Goal: Task Accomplishment & Management: Use online tool/utility

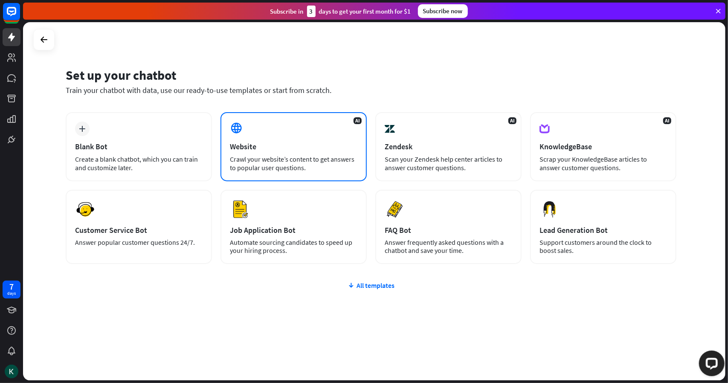
click at [264, 132] on div "AI Website Crawl your website’s content to get answers to popular user question…" at bounding box center [294, 146] width 146 height 69
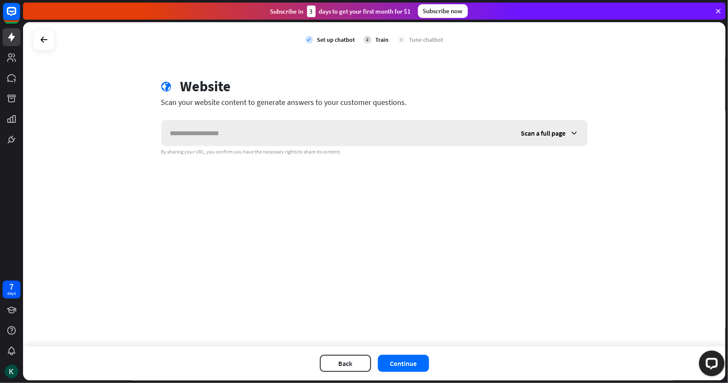
click at [264, 137] on input "text" at bounding box center [337, 133] width 351 height 26
paste input "**********"
type input "**********"
click at [402, 366] on button "Continue" at bounding box center [403, 363] width 51 height 17
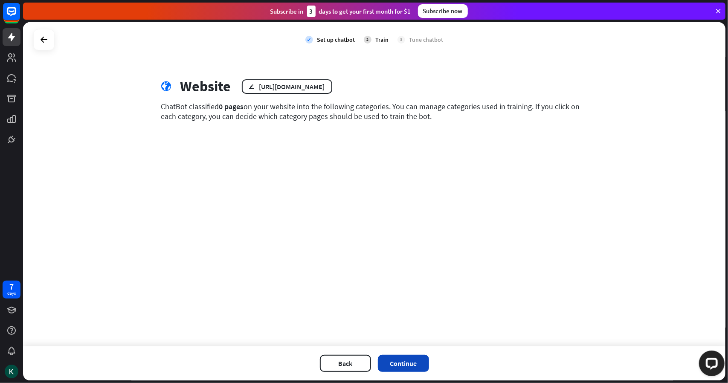
click at [406, 360] on button "Continue" at bounding box center [403, 363] width 51 height 17
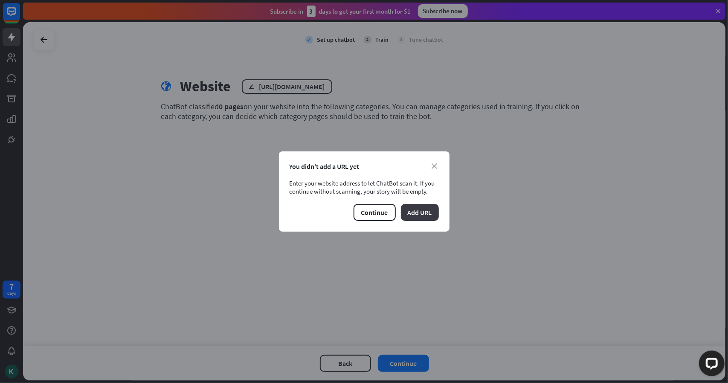
click at [417, 215] on button "Add URL" at bounding box center [420, 212] width 38 height 17
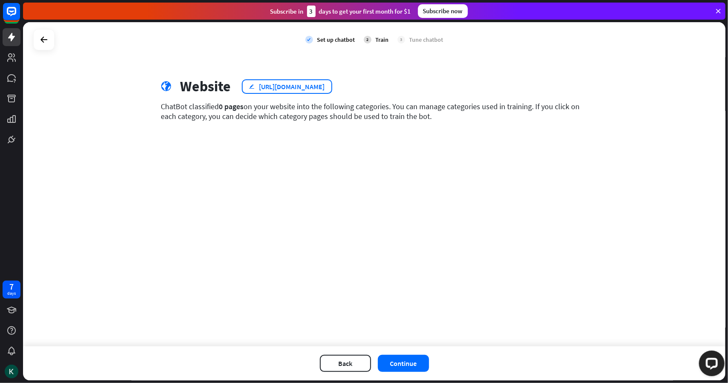
click at [325, 87] on div "https://workspace.google.com/intl/en-US/products/drive/" at bounding box center [292, 86] width 66 height 9
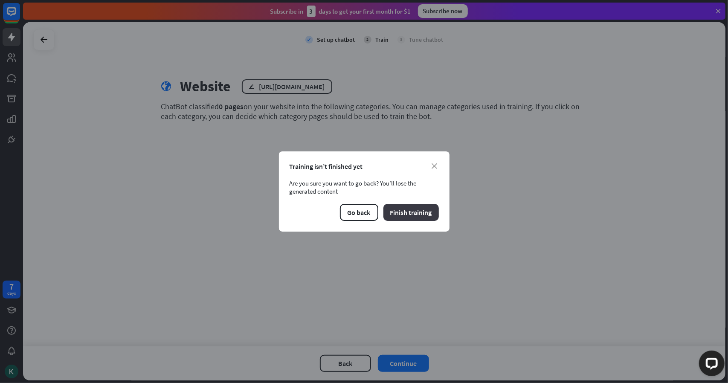
click at [415, 213] on button "Finish training" at bounding box center [411, 212] width 55 height 17
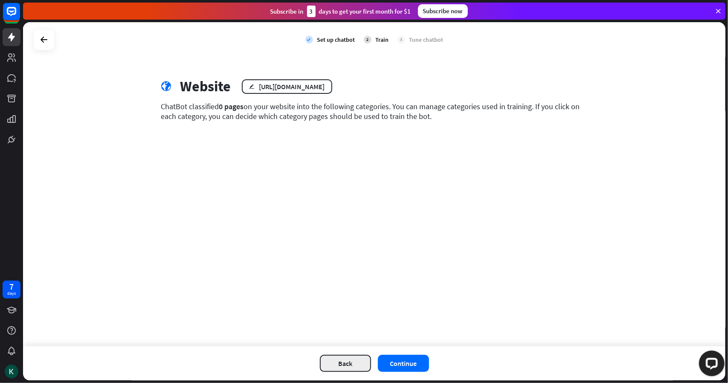
click at [344, 361] on button "Back" at bounding box center [345, 363] width 51 height 17
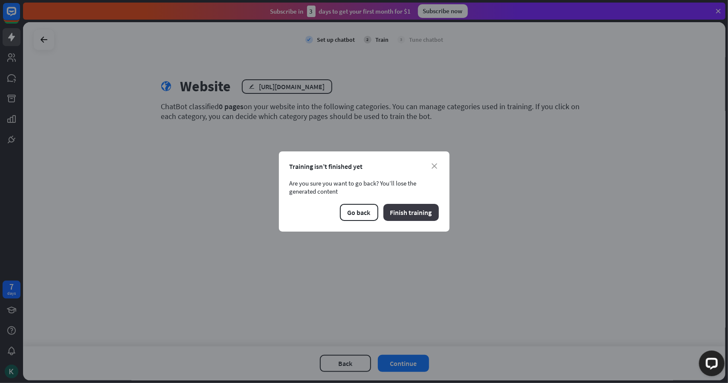
click at [402, 211] on button "Finish training" at bounding box center [411, 212] width 55 height 17
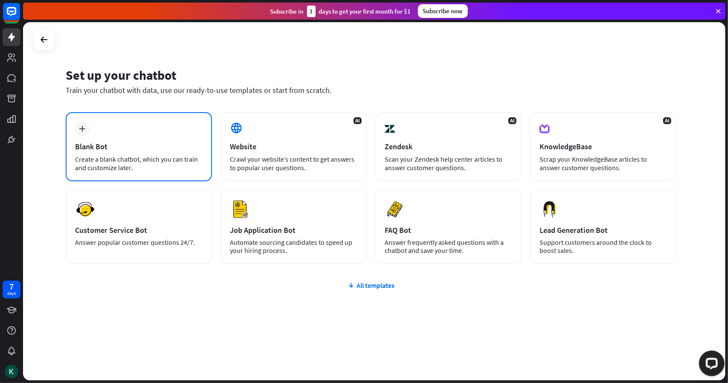
click at [162, 134] on div "plus Blank Bot Create a blank chatbot, which you can train and customize later." at bounding box center [139, 146] width 146 height 69
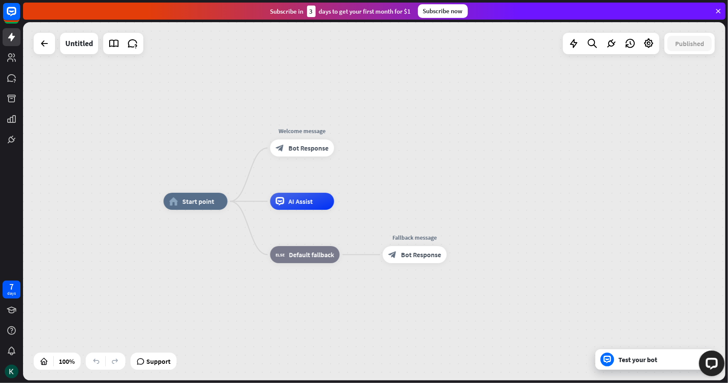
click at [208, 160] on div "home_2 Start point Welcome message block_bot_response Bot Response Edit name mo…" at bounding box center [374, 201] width 703 height 358
click at [311, 204] on span "AI Assist" at bounding box center [300, 201] width 24 height 9
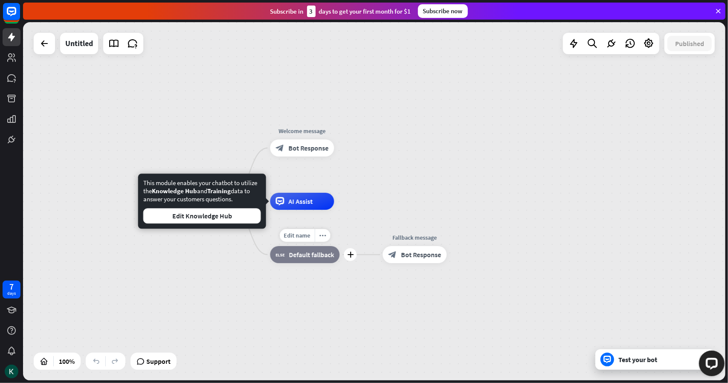
click at [310, 247] on div "block_fallback Default fallback" at bounding box center [305, 254] width 70 height 17
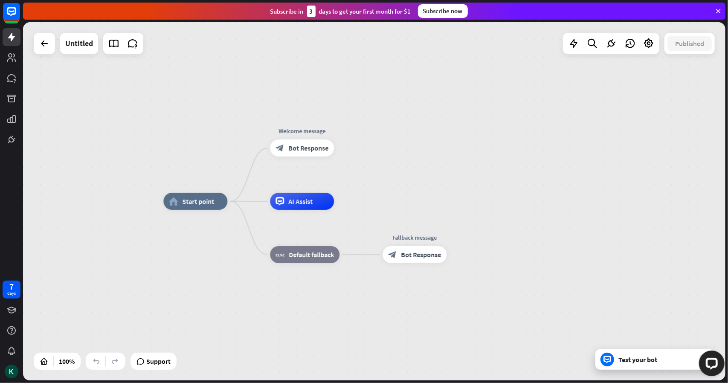
click at [362, 202] on div "home_2 Start point Welcome message block_bot_response Bot Response AI Assist bl…" at bounding box center [514, 380] width 703 height 358
click at [214, 202] on div "home_2 Start point" at bounding box center [195, 201] width 64 height 17
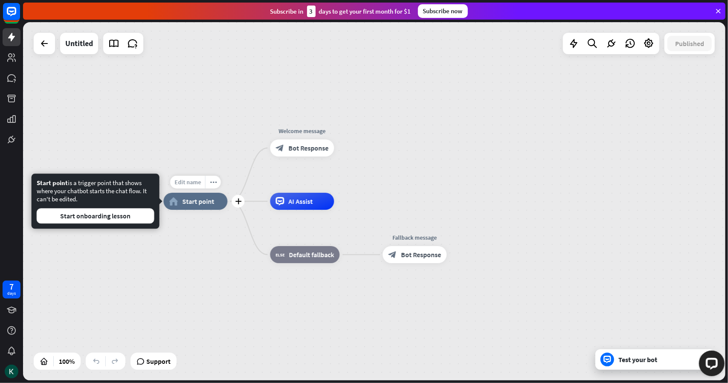
click at [191, 182] on span "Edit name" at bounding box center [187, 182] width 26 height 8
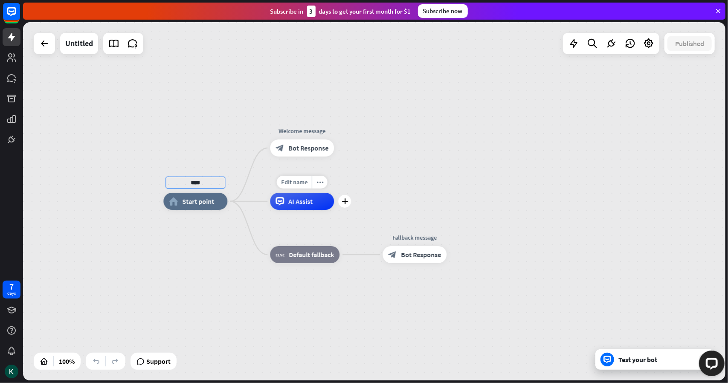
type input "****"
click at [301, 205] on div "**** home_2 Start point Welcome message block_bot_response Bot Response Edit na…" at bounding box center [374, 201] width 703 height 358
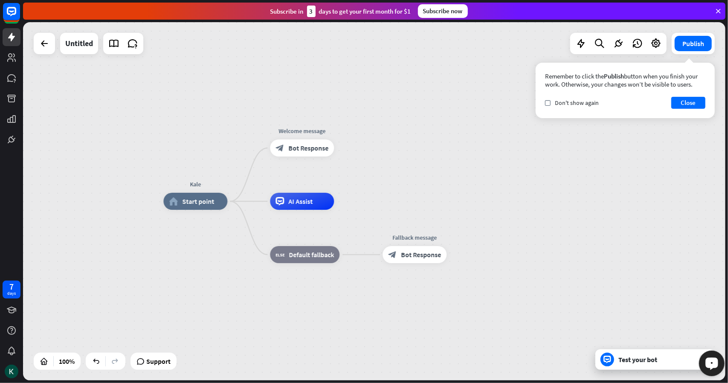
click at [669, 361] on div "Test your bot" at bounding box center [657, 359] width 77 height 9
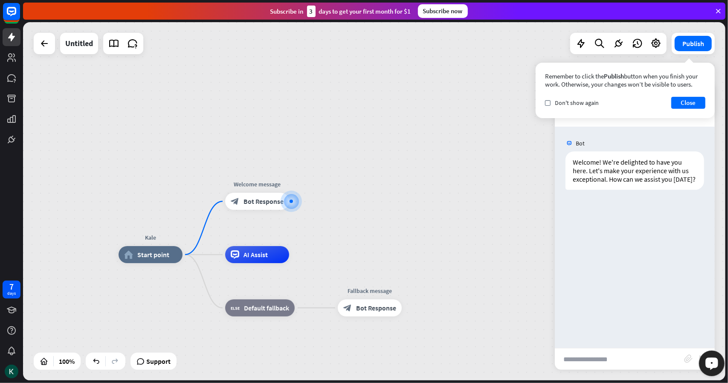
click at [623, 361] on input "text" at bounding box center [619, 359] width 129 height 21
type input "*****"
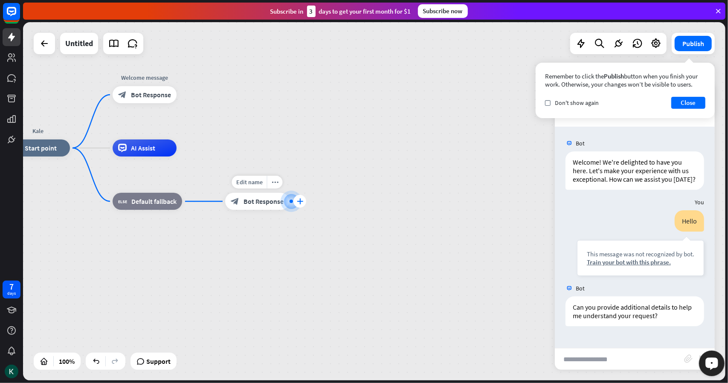
click at [297, 203] on icon "plus" at bounding box center [300, 201] width 6 height 6
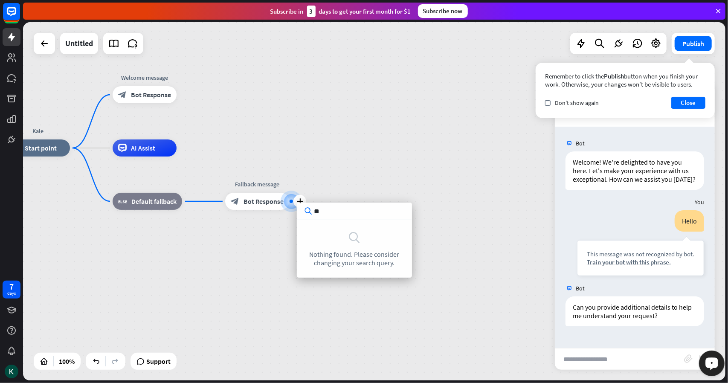
type input "*"
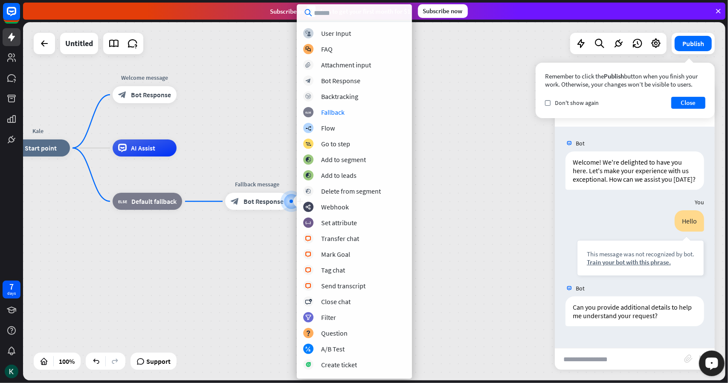
click at [444, 165] on div "Kale home_2 Start point Welcome message block_bot_response Bot Response AI Assi…" at bounding box center [357, 327] width 703 height 358
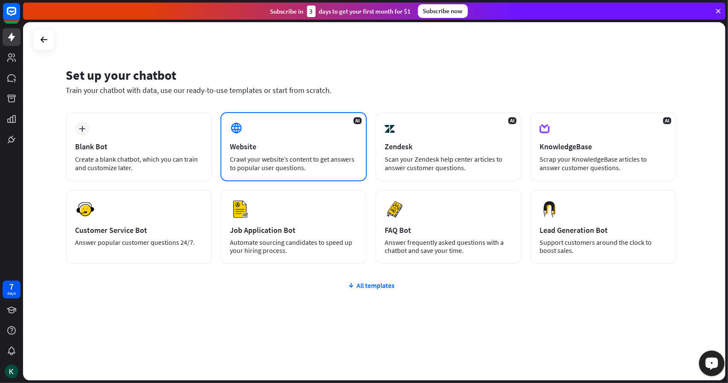
click at [266, 163] on div "Crawl your website’s content to get answers to popular user questions." at bounding box center [294, 163] width 128 height 17
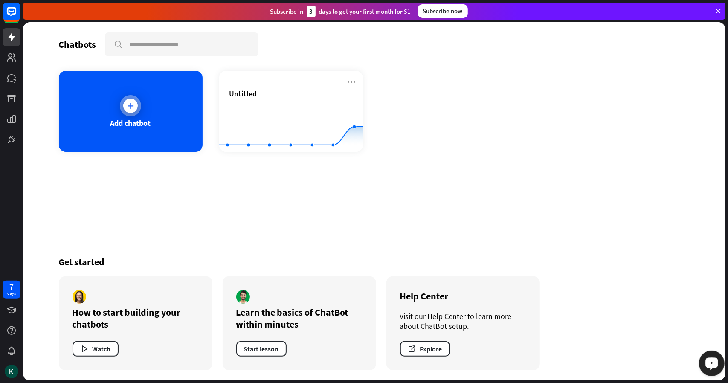
click at [155, 81] on div "Add chatbot" at bounding box center [131, 111] width 144 height 81
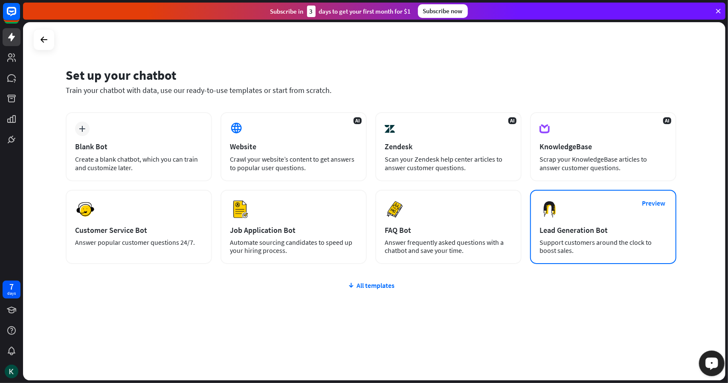
click at [586, 239] on div "Support customers around the clock to boost sales." at bounding box center [604, 246] width 128 height 16
